Goal: Communication & Community: Participate in discussion

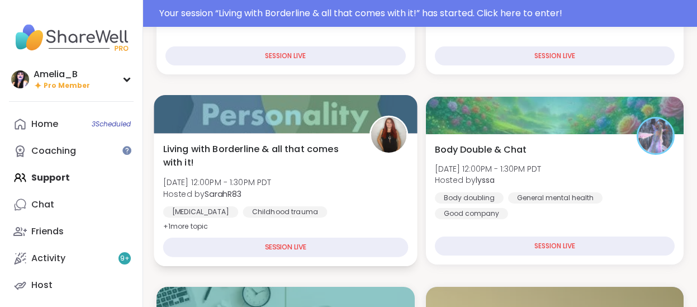
scroll to position [300, 0]
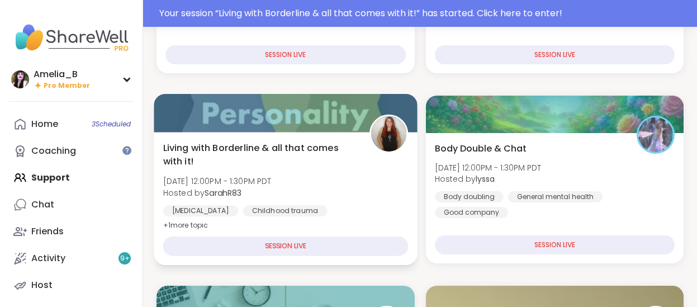
click at [239, 215] on div "[MEDICAL_DATA]" at bounding box center [200, 210] width 75 height 11
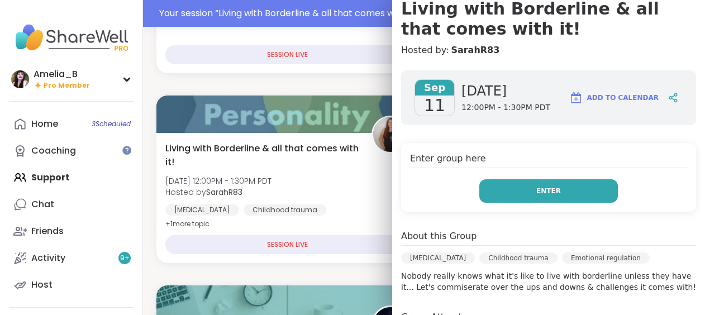
scroll to position [117, 0]
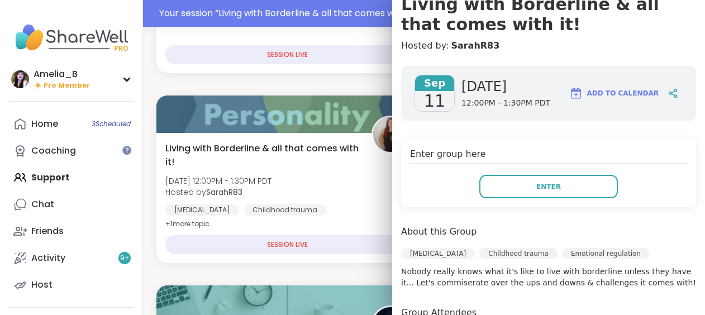
click at [516, 239] on div "About this Group" at bounding box center [548, 233] width 295 height 16
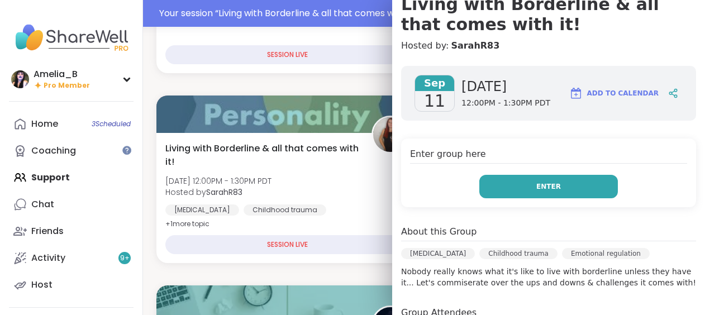
click at [541, 183] on span "Enter" at bounding box center [548, 187] width 25 height 10
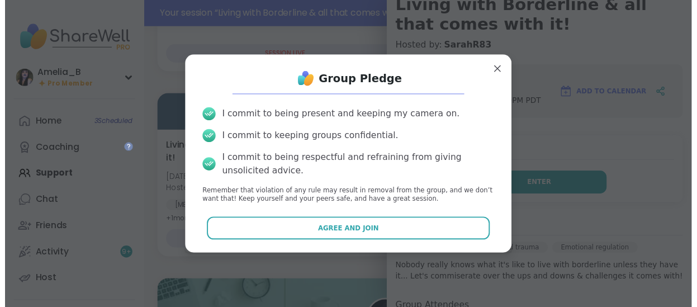
scroll to position [0, 0]
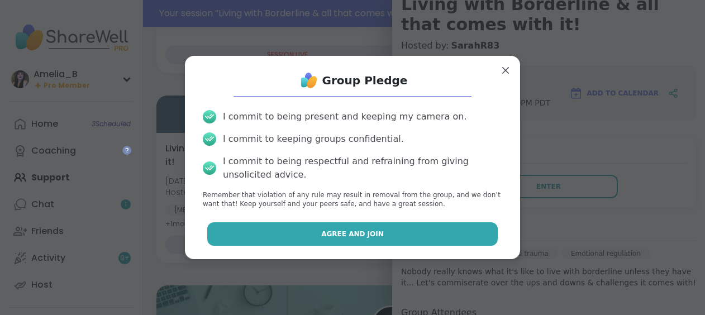
click at [440, 231] on button "Agree and Join" at bounding box center [352, 233] width 291 height 23
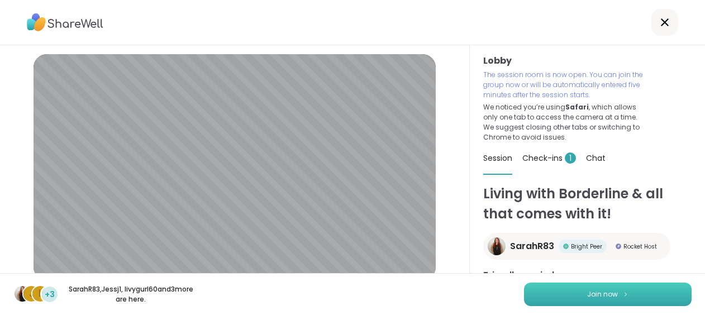
click at [579, 289] on button "Join now" at bounding box center [608, 294] width 168 height 23
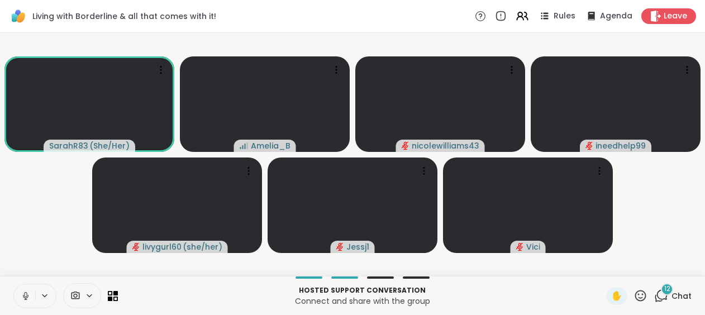
click at [664, 294] on div "12" at bounding box center [667, 289] width 12 height 12
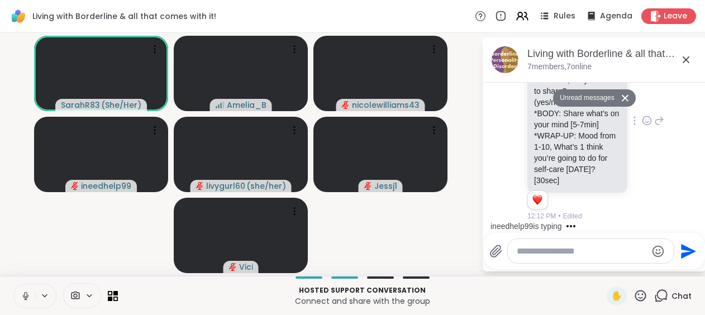
scroll to position [1208, 0]
click at [532, 248] on textarea "Type your message" at bounding box center [582, 251] width 130 height 11
click at [645, 113] on div "SarahR83 Format for this session… *INTRO: Name, Location, Mood from 1-10, Do yo…" at bounding box center [595, 121] width 137 height 201
click at [622, 101] on icon at bounding box center [625, 97] width 8 height 7
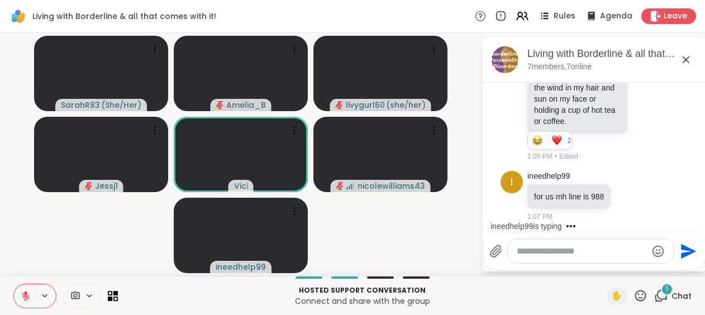
scroll to position [6046, 0]
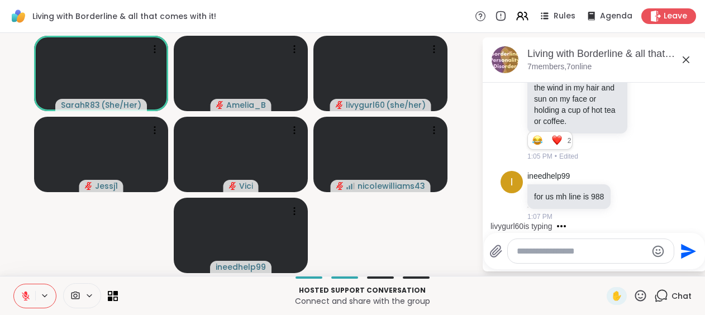
click at [26, 294] on icon at bounding box center [25, 293] width 3 height 4
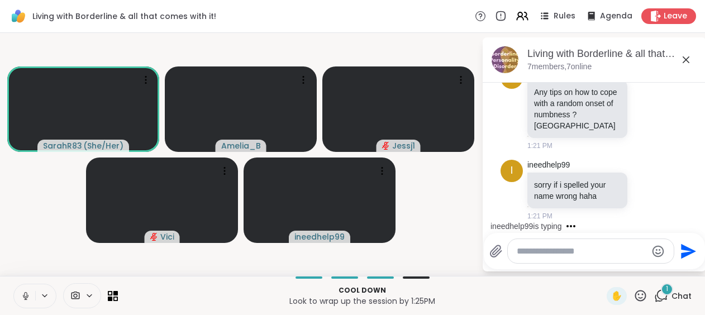
scroll to position [7826, 0]
click at [642, 189] on icon at bounding box center [647, 189] width 10 height 11
click at [642, 171] on div "Select Reaction: Heart" at bounding box center [647, 172] width 10 height 10
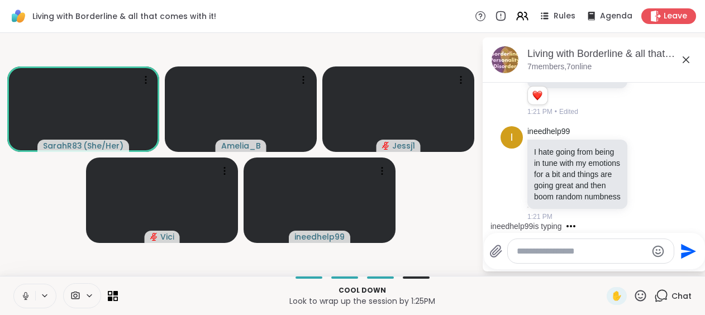
scroll to position [8038, 0]
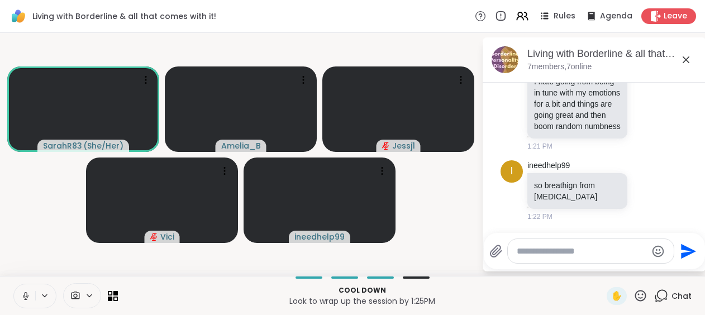
click at [524, 251] on textarea "Type your message" at bounding box center [582, 251] width 130 height 11
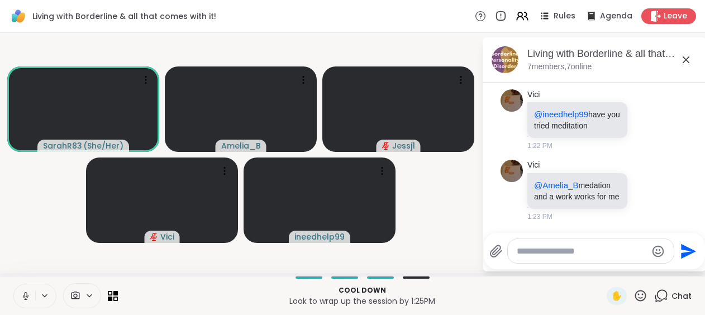
scroll to position [8217, 0]
click at [642, 186] on icon at bounding box center [647, 190] width 10 height 11
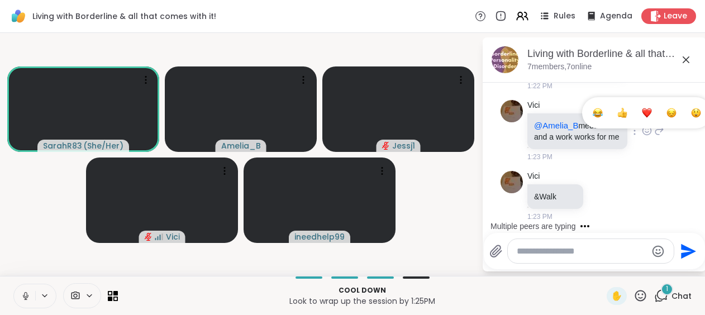
scroll to position [8276, 0]
click at [642, 108] on div "Select Reaction: Heart" at bounding box center [647, 113] width 10 height 10
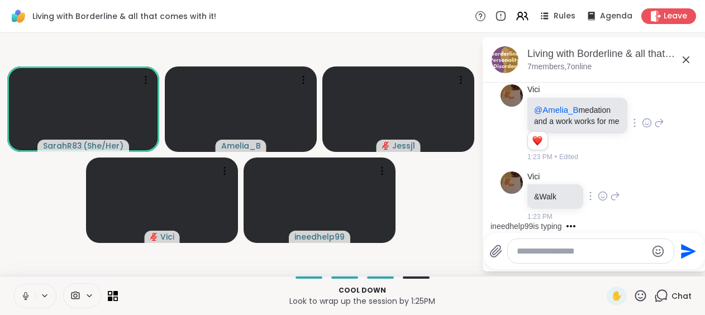
click at [602, 202] on icon at bounding box center [603, 195] width 10 height 11
click at [600, 187] on button "Select Reaction: Heart" at bounding box center [603, 178] width 22 height 22
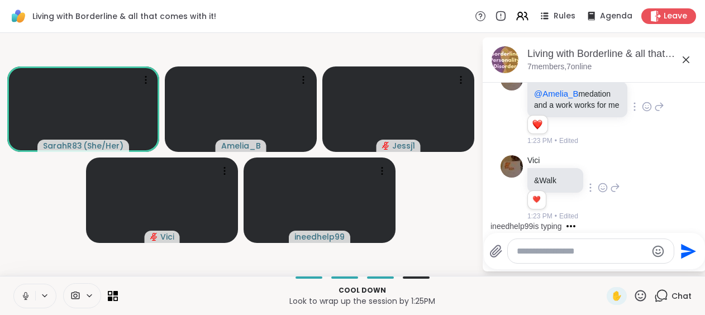
scroll to position [8307, 0]
click at [571, 256] on textarea "Type your message" at bounding box center [582, 251] width 130 height 11
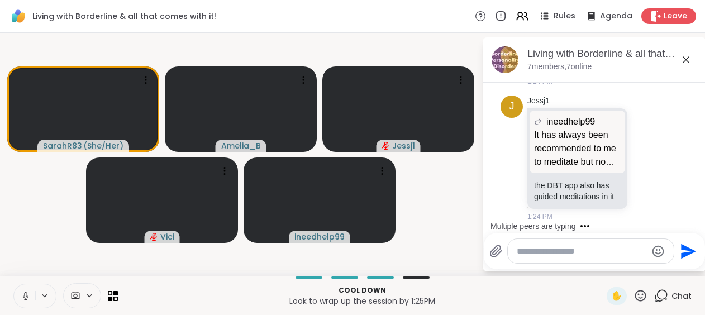
scroll to position [8687, 0]
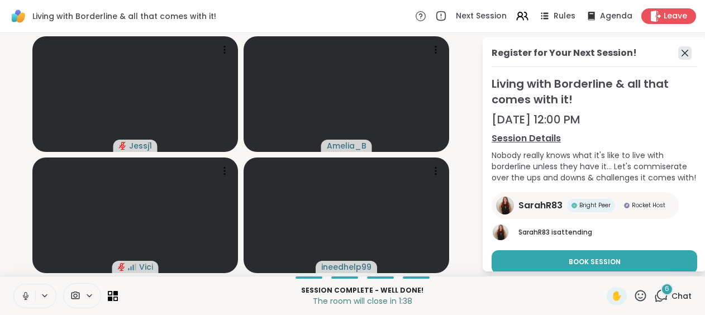
click at [678, 51] on icon at bounding box center [684, 52] width 13 height 13
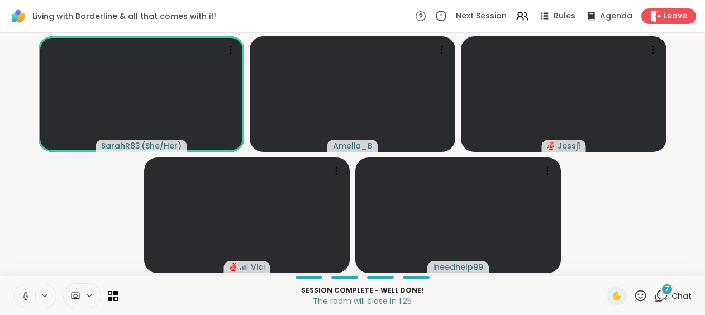
click at [663, 294] on icon at bounding box center [661, 296] width 14 height 14
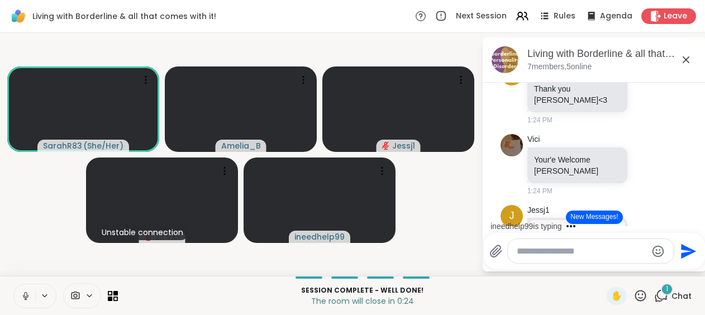
scroll to position [8257, 1]
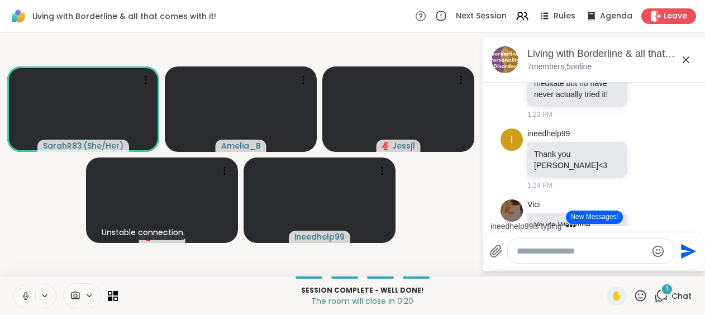
click at [691, 225] on div "ineedhelp99 is typing" at bounding box center [596, 226] width 219 height 18
click at [696, 222] on div "ineedhelp99 is typing" at bounding box center [596, 226] width 219 height 18
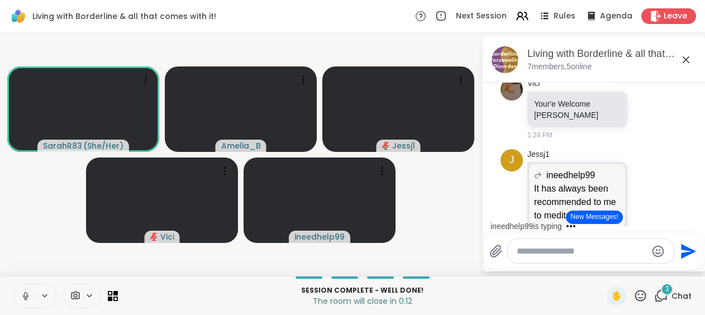
click at [694, 218] on div "ineedhelp99 is typing" at bounding box center [596, 226] width 219 height 18
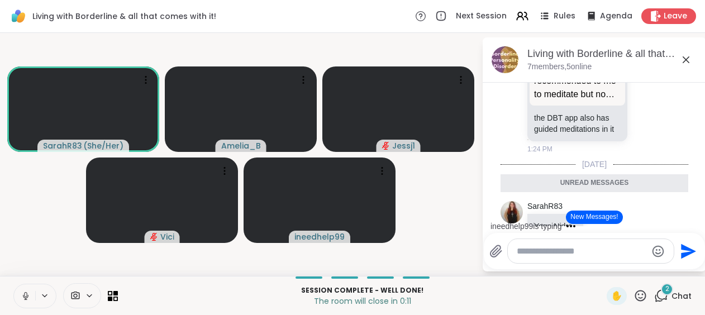
click at [694, 218] on div "ineedhelp99 is typing" at bounding box center [596, 226] width 219 height 18
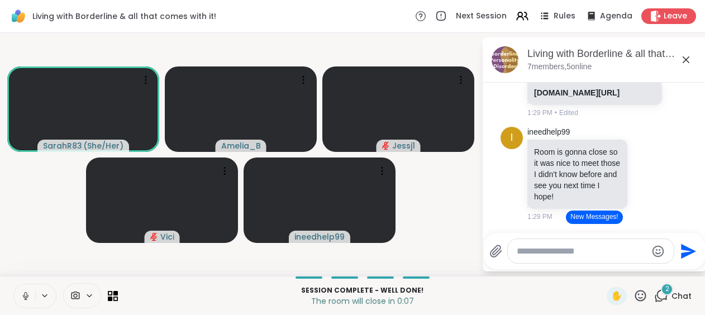
scroll to position [9590, 1]
drag, startPoint x: 694, startPoint y: 223, endPoint x: 694, endPoint y: 232, distance: 8.9
click at [694, 232] on div "Jessj1 is typing" at bounding box center [596, 226] width 219 height 18
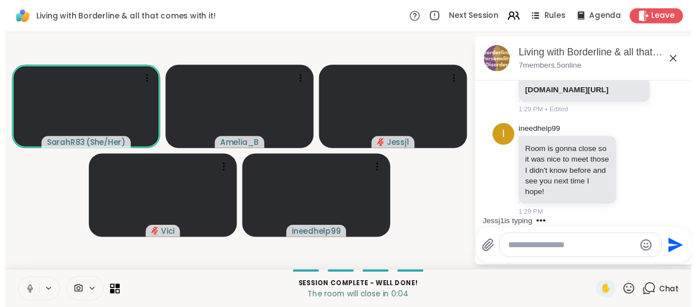
scroll to position [9601, 5]
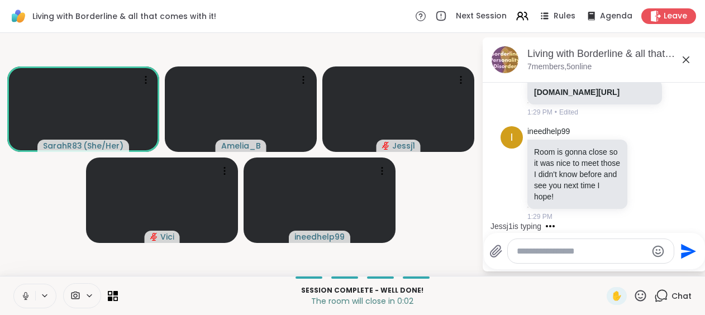
click at [562, 254] on textarea "Type your message" at bounding box center [582, 251] width 130 height 11
type textarea "**"
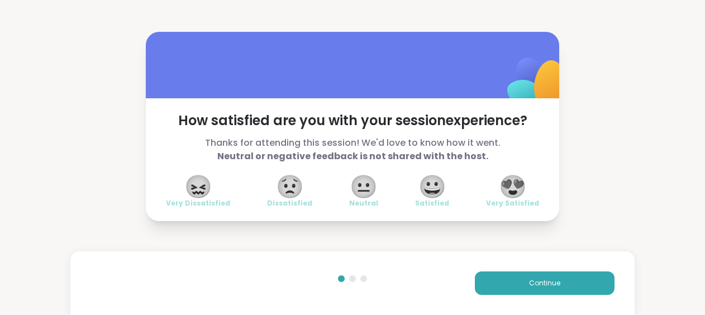
click at [435, 187] on span "😀" at bounding box center [432, 187] width 28 height 20
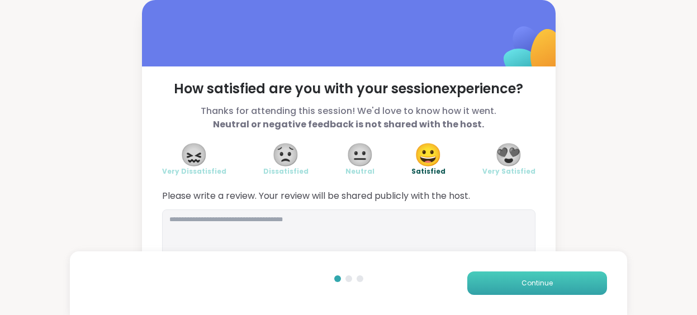
click at [534, 280] on span "Continue" at bounding box center [536, 283] width 31 height 10
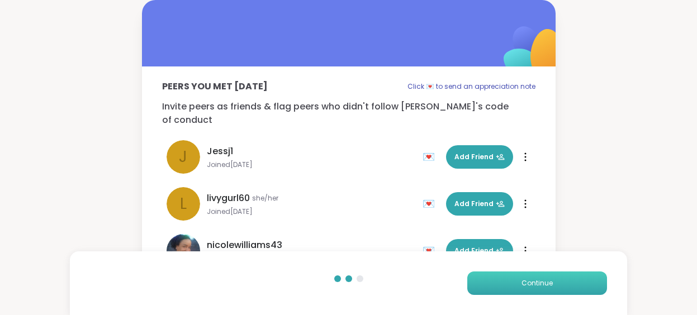
click at [535, 281] on span "Continue" at bounding box center [536, 283] width 31 height 10
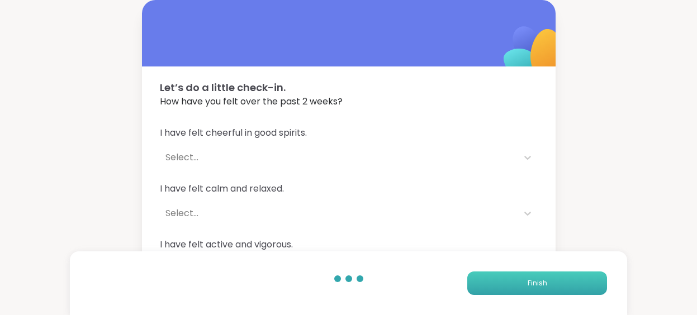
click at [535, 283] on span "Finish" at bounding box center [537, 283] width 20 height 10
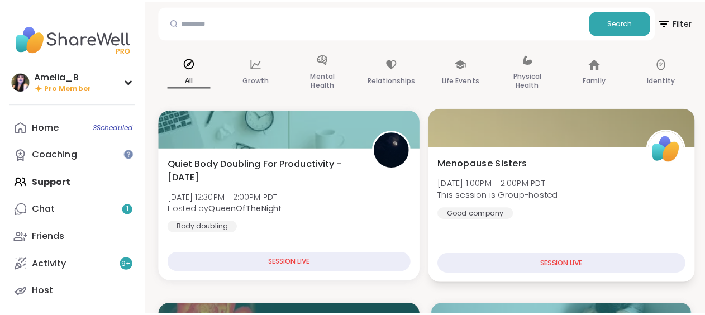
scroll to position [75, 0]
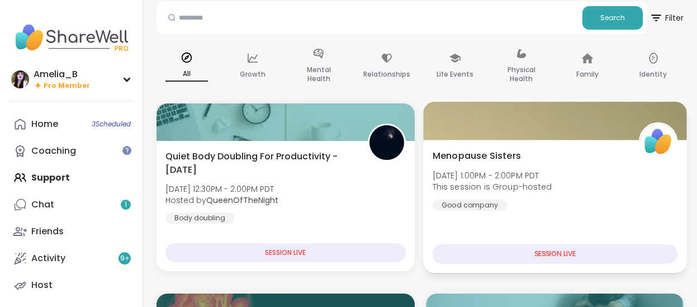
click at [517, 214] on div "Menopause Sisters [DATE] 1:00PM - 2:00PM PDT This session is Group-hosted Good …" at bounding box center [554, 206] width 263 height 133
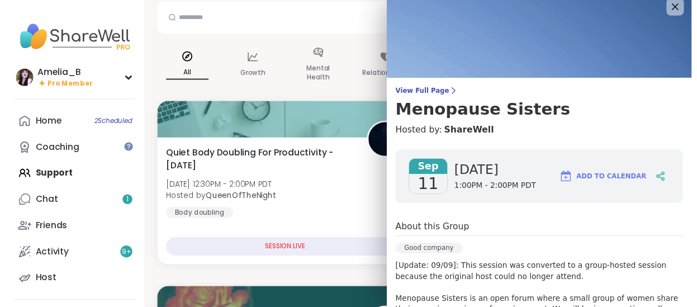
scroll to position [0, 0]
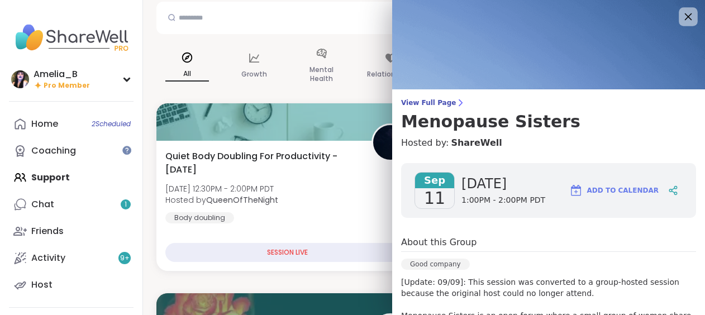
click at [681, 13] on icon at bounding box center [688, 16] width 14 height 14
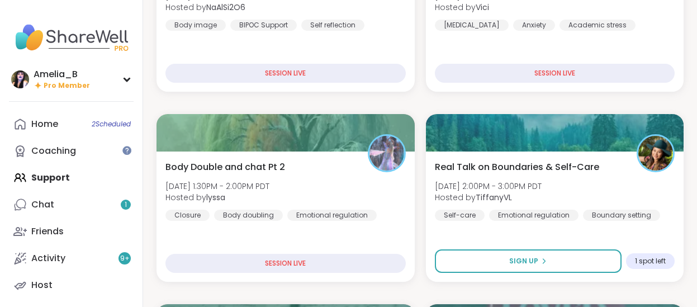
scroll to position [639, 0]
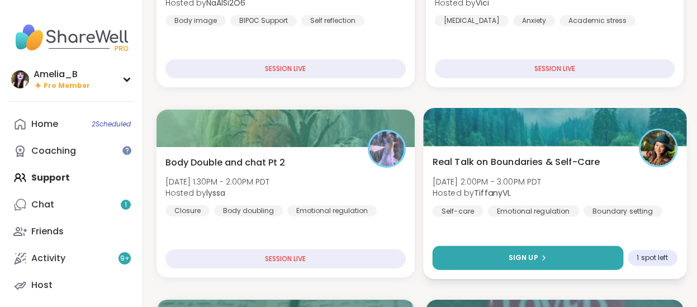
click at [495, 252] on button "Sign Up" at bounding box center [527, 258] width 190 height 24
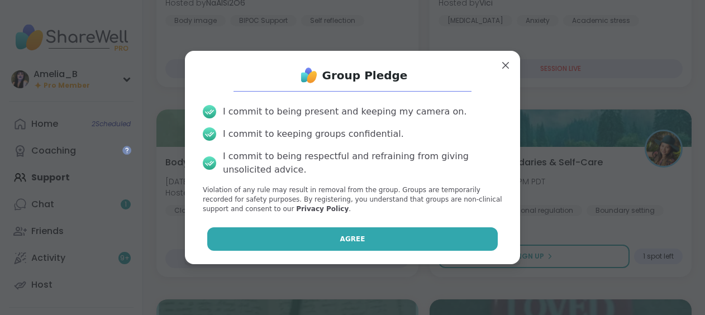
click at [451, 233] on button "Agree" at bounding box center [352, 238] width 291 height 23
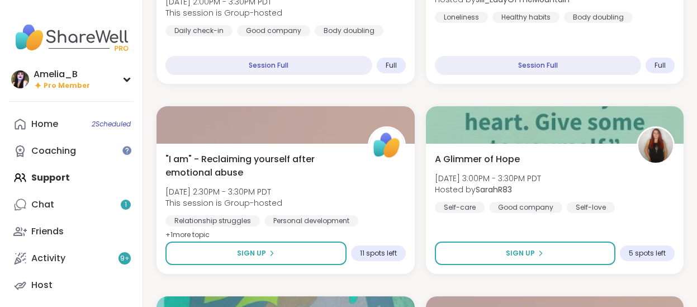
scroll to position [1216, 0]
